Goal: Navigation & Orientation: Find specific page/section

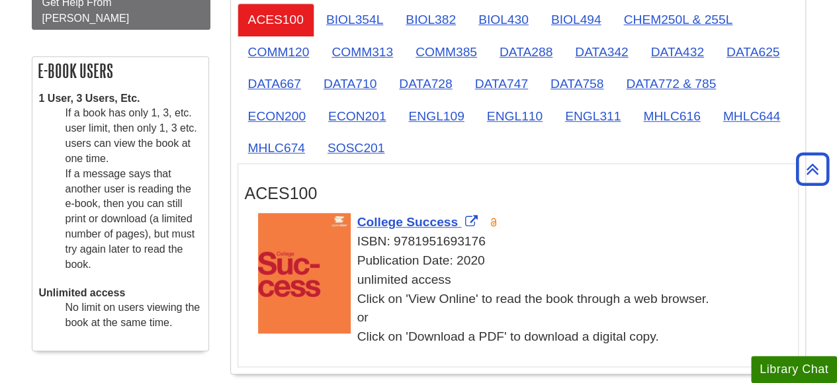
scroll to position [397, 0]
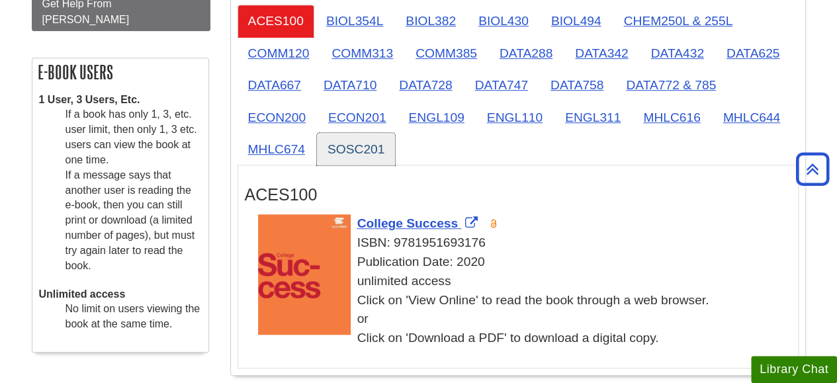
click at [343, 142] on link "SOSC201" at bounding box center [356, 149] width 78 height 32
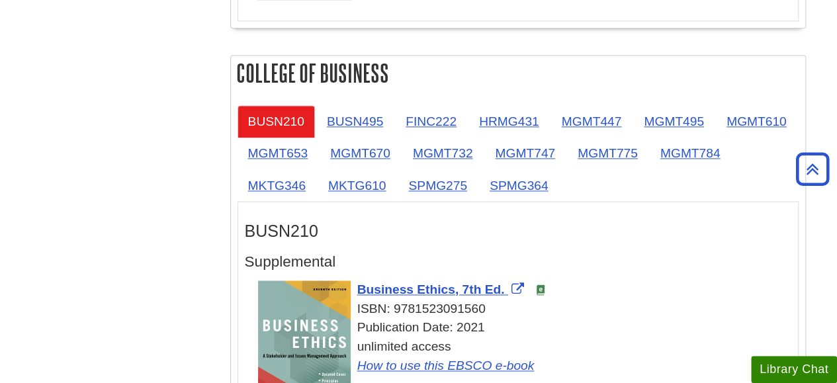
scroll to position [861, 0]
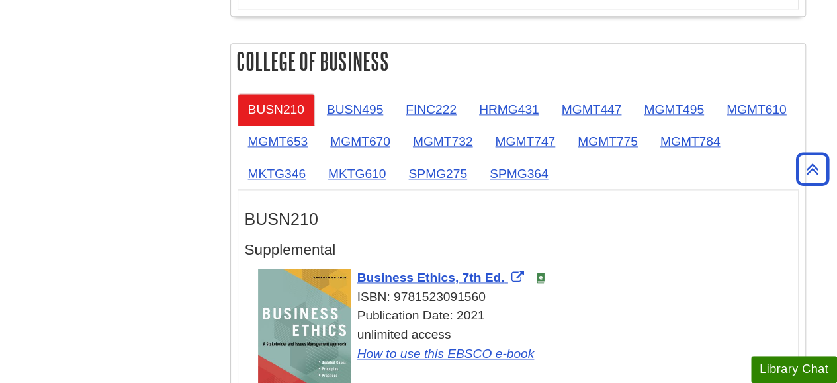
click at [316, 173] on li "MKTG346" at bounding box center [278, 174] width 80 height 32
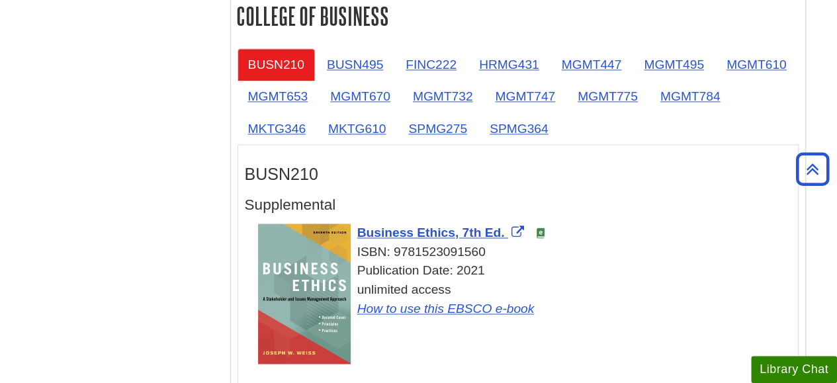
scroll to position [927, 0]
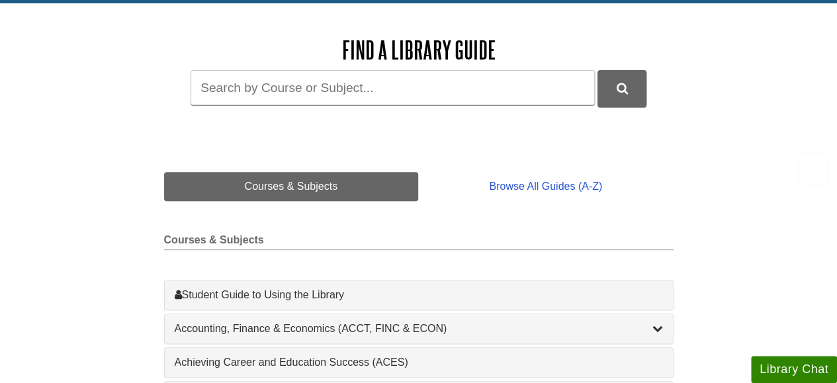
scroll to position [199, 0]
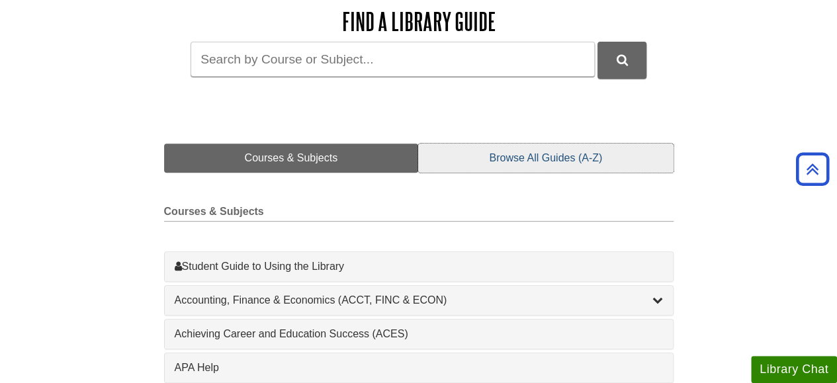
click at [537, 155] on link "Browse All Guides (A-Z)" at bounding box center [545, 158] width 255 height 29
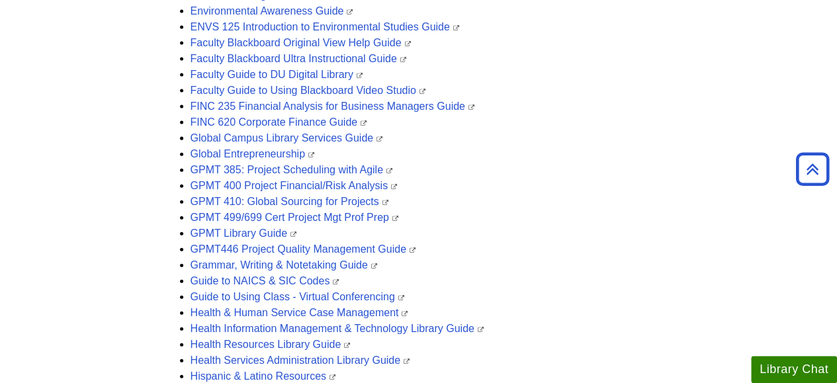
scroll to position [1456, 0]
